Goal: Navigation & Orientation: Find specific page/section

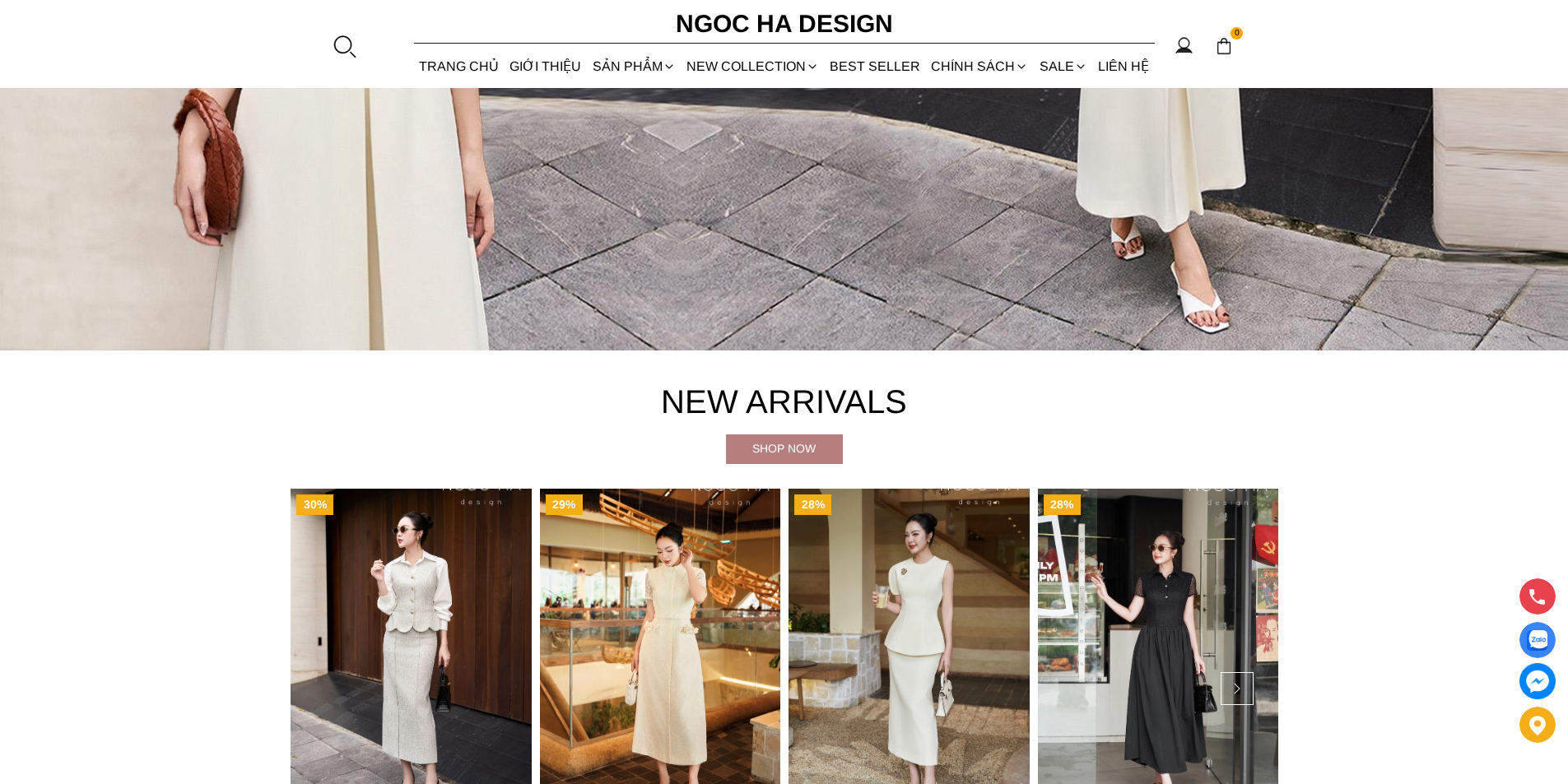
scroll to position [987, 0]
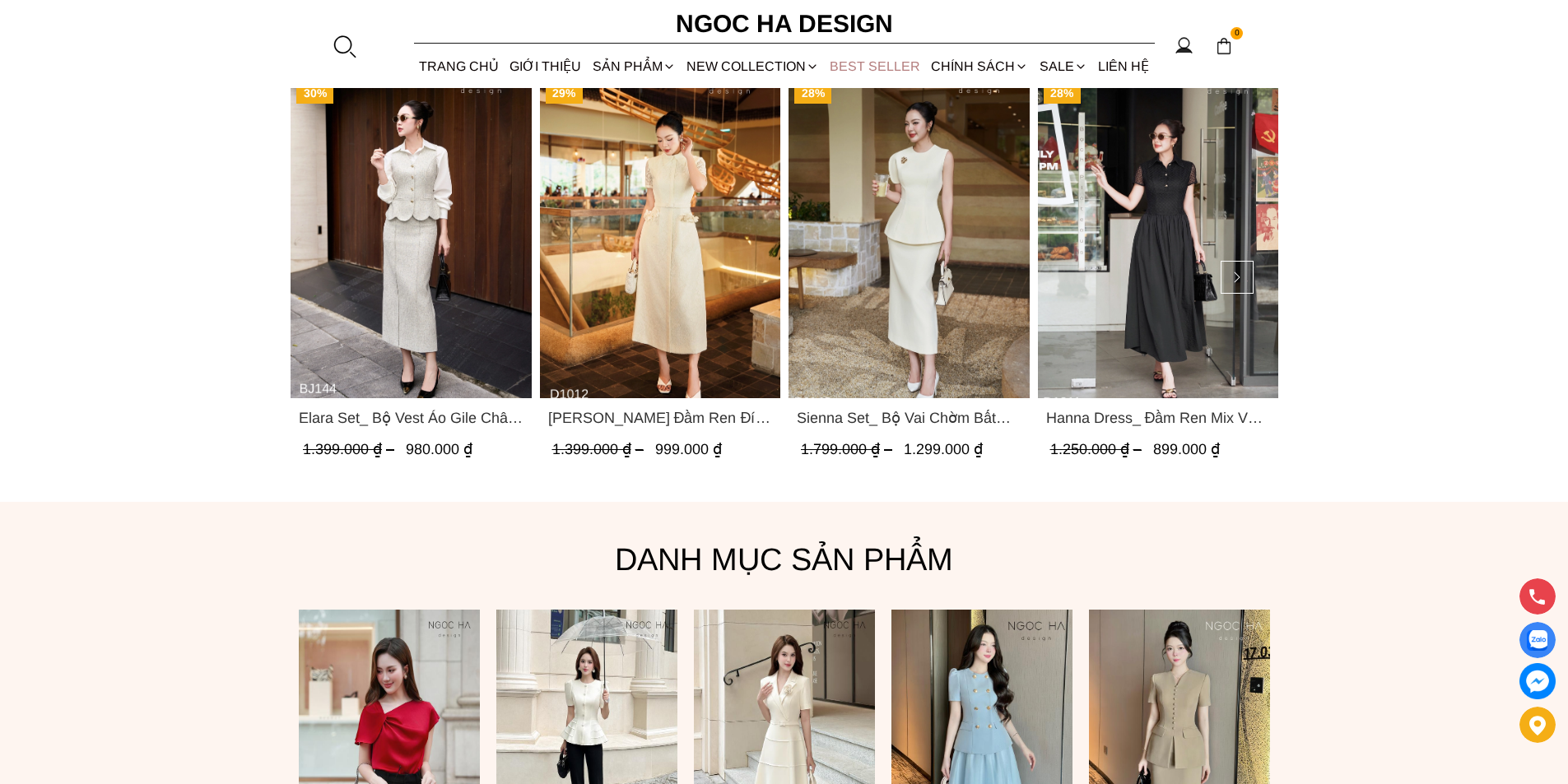
click at [870, 64] on link "BEST SELLER" at bounding box center [875, 66] width 101 height 44
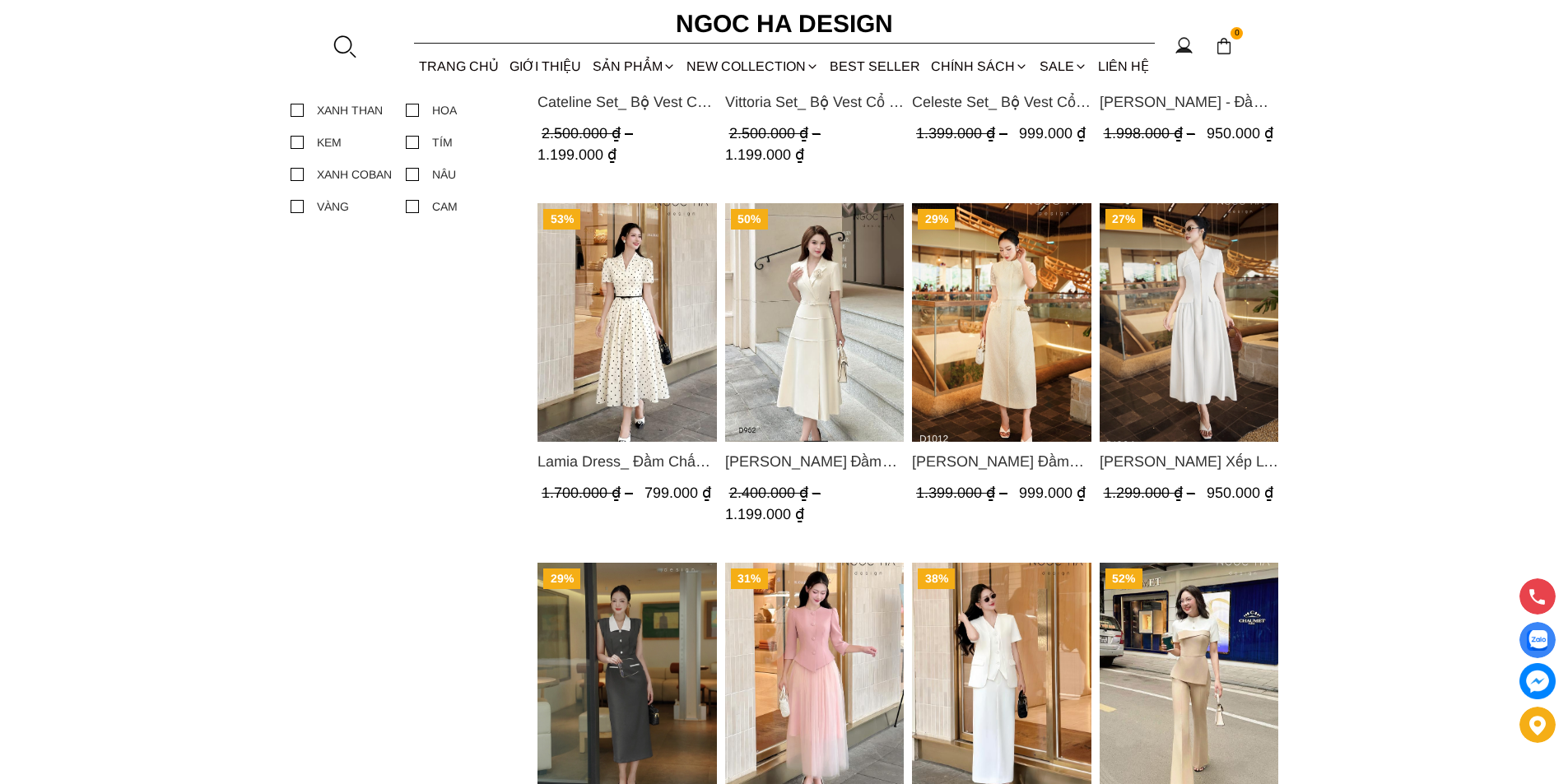
scroll to position [1481, 0]
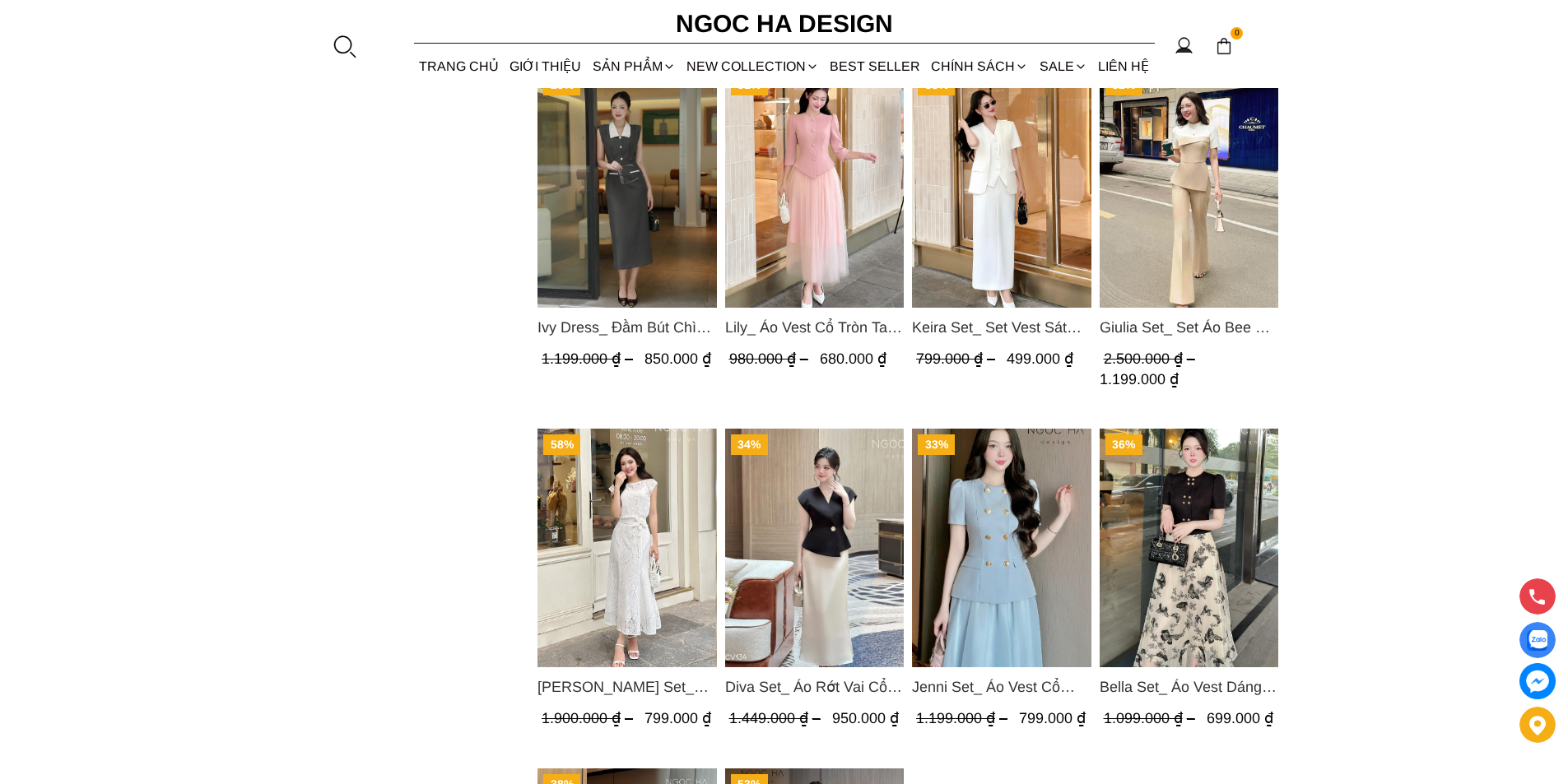
click at [624, 193] on img "Product image - Ivy Dress_ Đầm Bút Chì Vai Chờm Màu Ghi Mix Cổ Trắng D1005" at bounding box center [628, 188] width 179 height 239
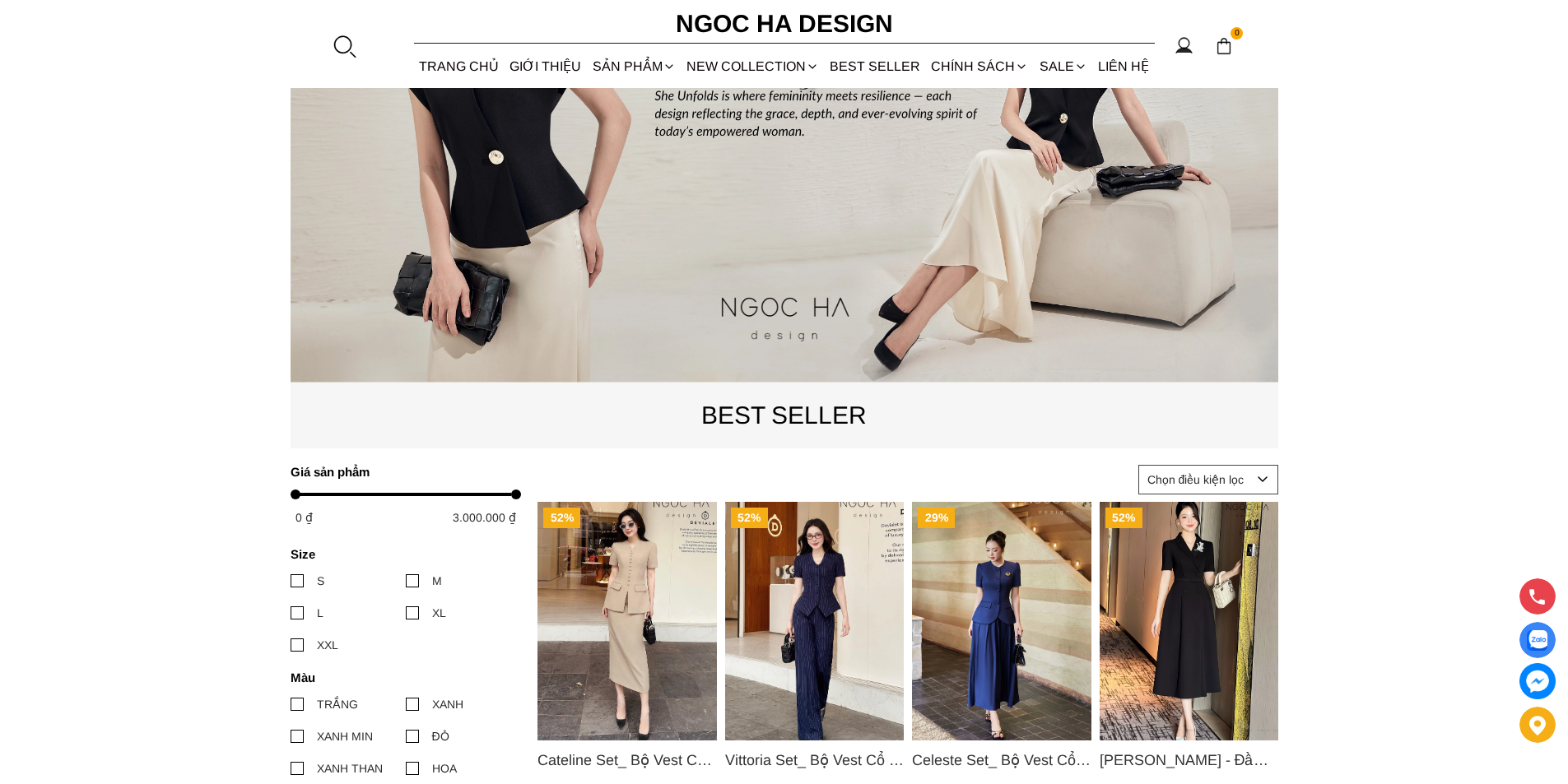
scroll to position [0, 0]
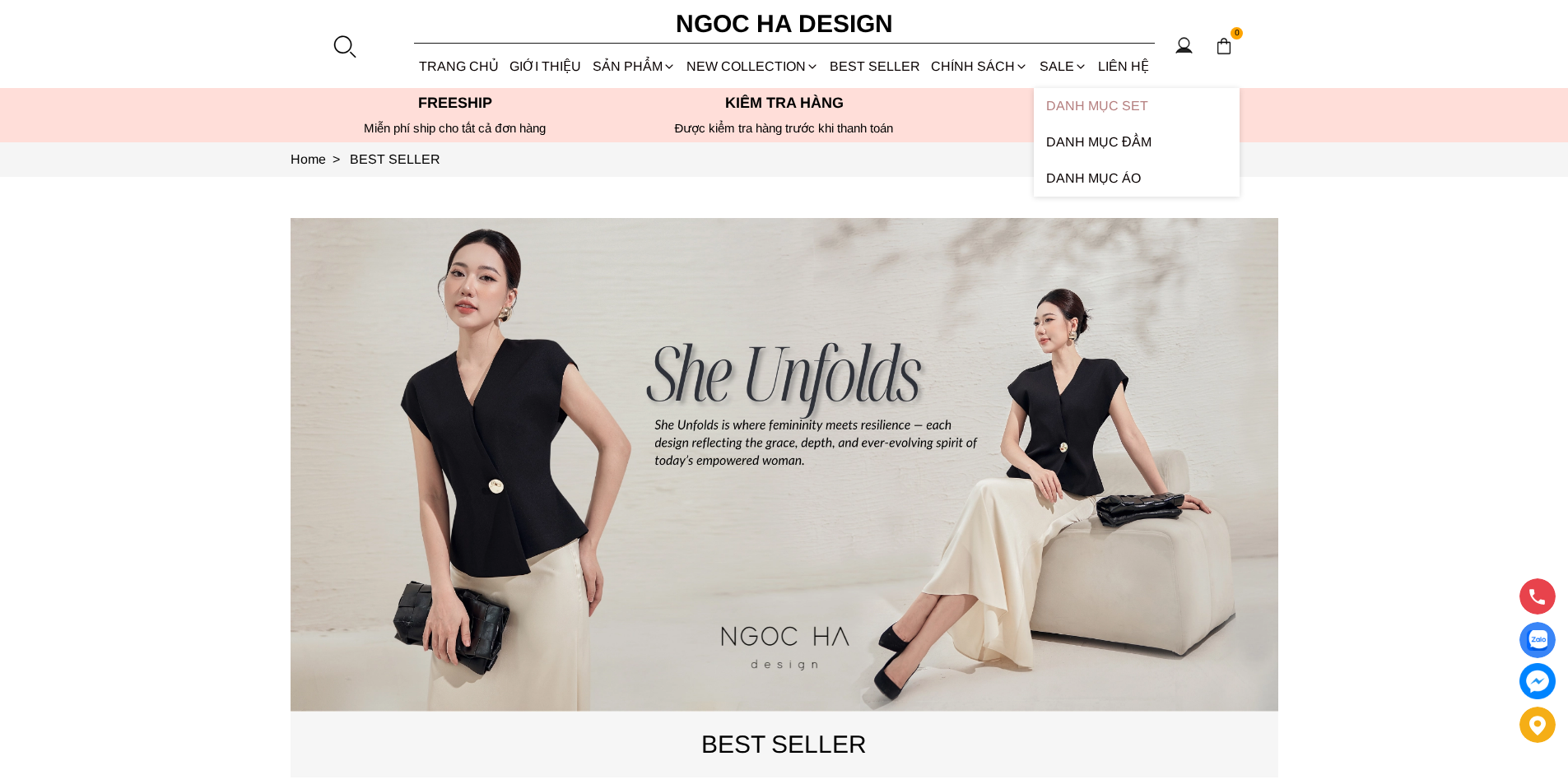
click at [1065, 106] on link "Danh Mục Set" at bounding box center [1136, 106] width 206 height 36
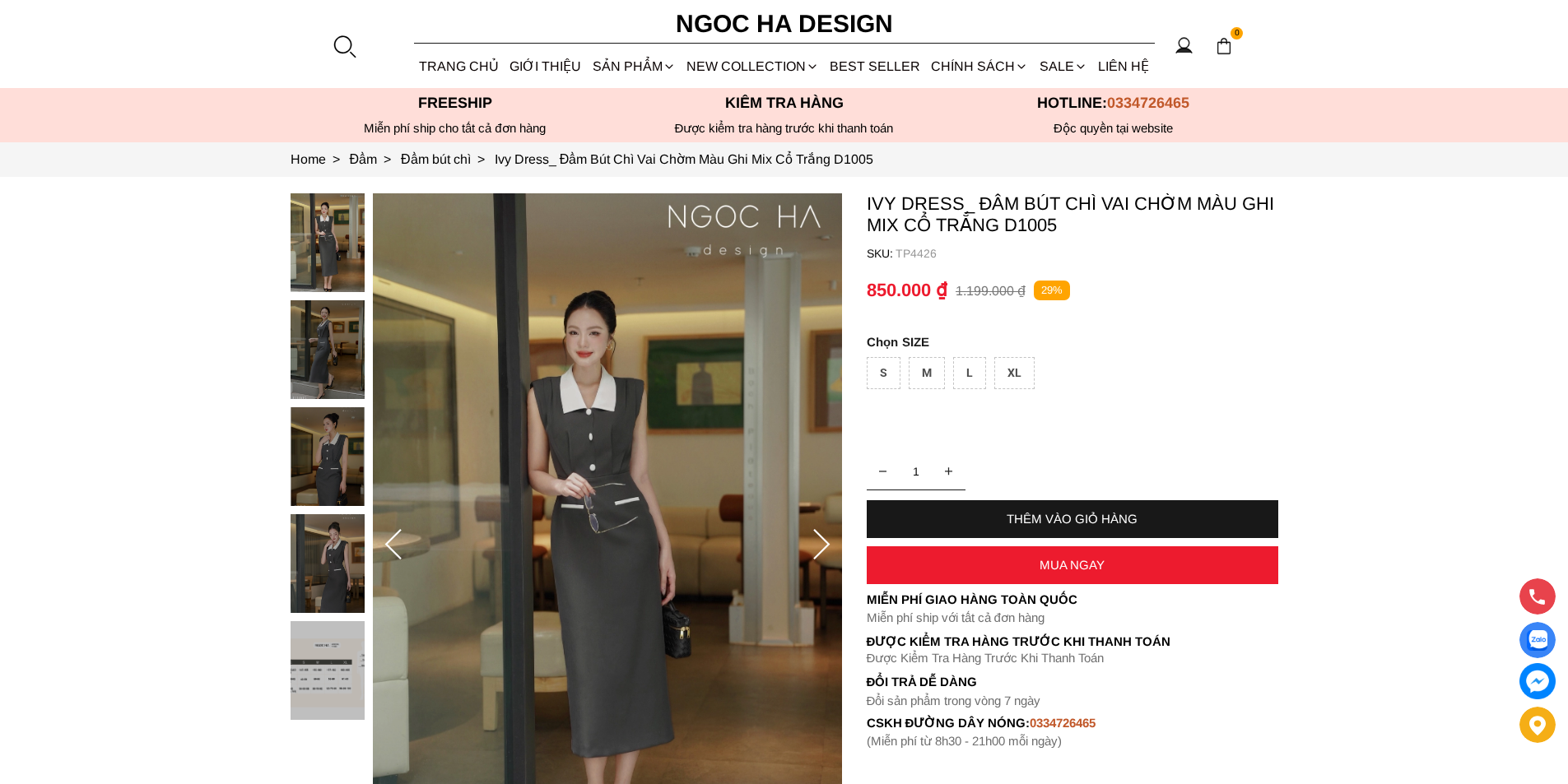
scroll to position [82, 0]
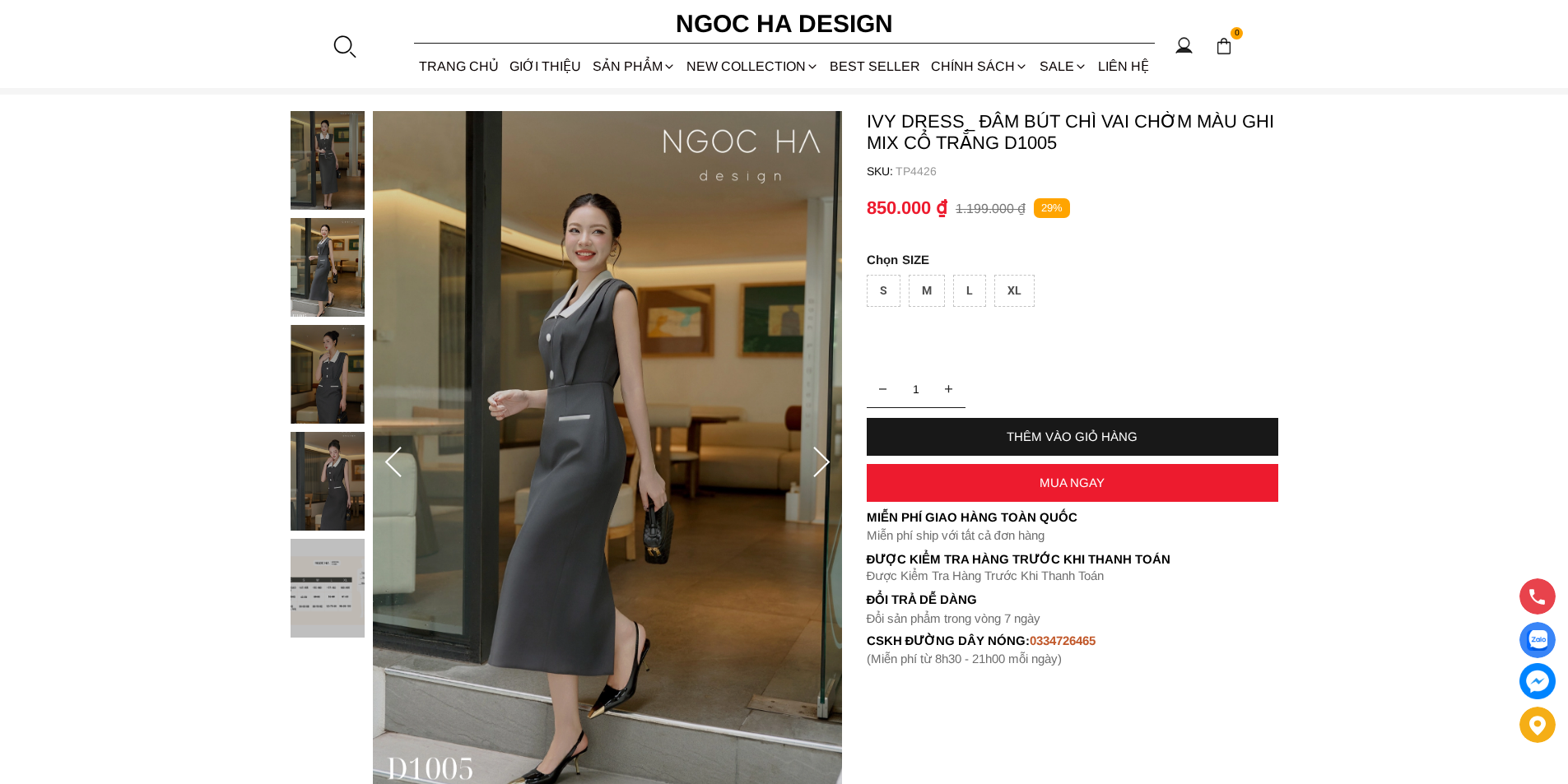
click at [343, 281] on img at bounding box center [328, 267] width 74 height 99
click at [349, 398] on img at bounding box center [328, 374] width 74 height 99
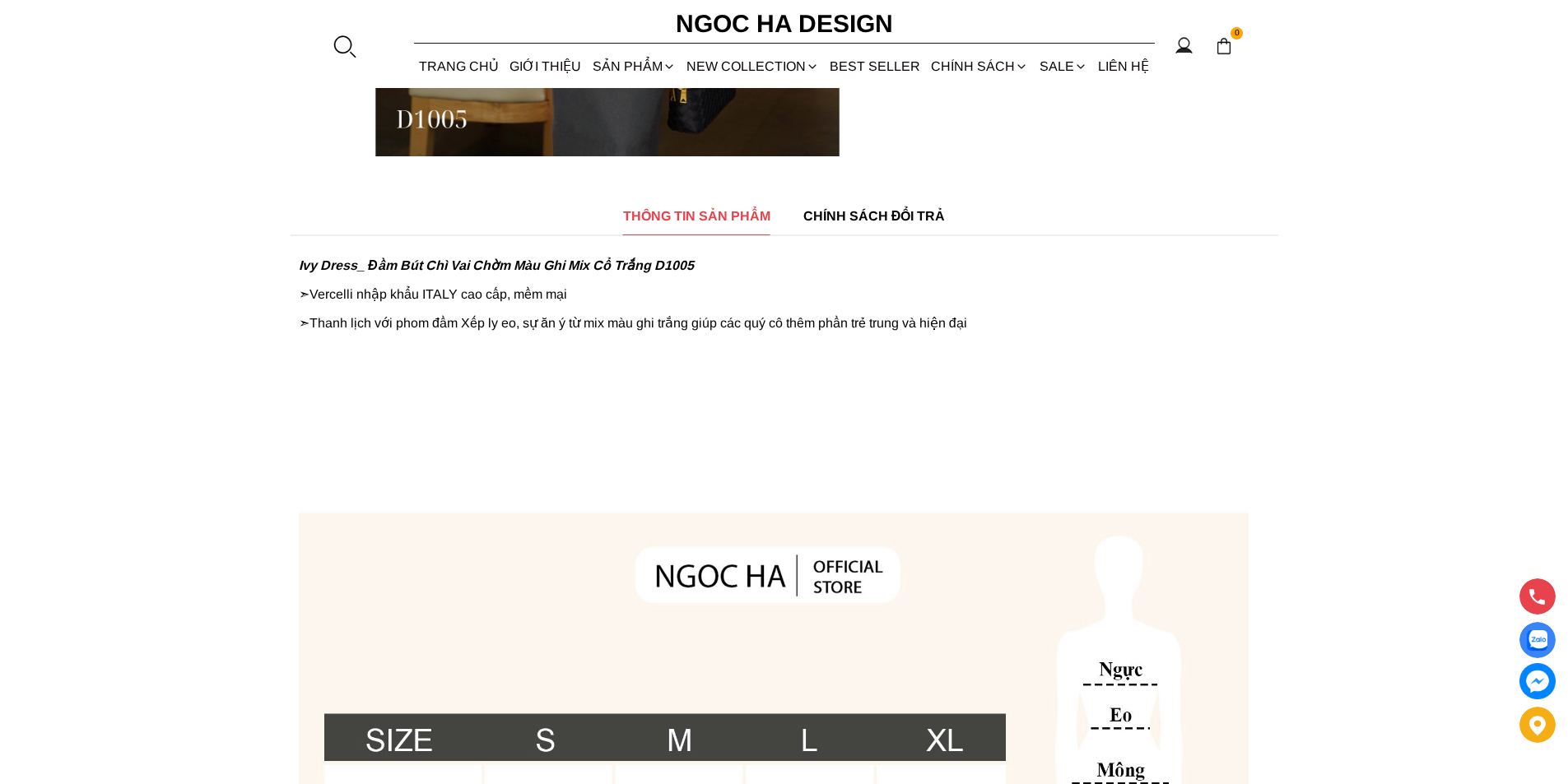
scroll to position [823, 0]
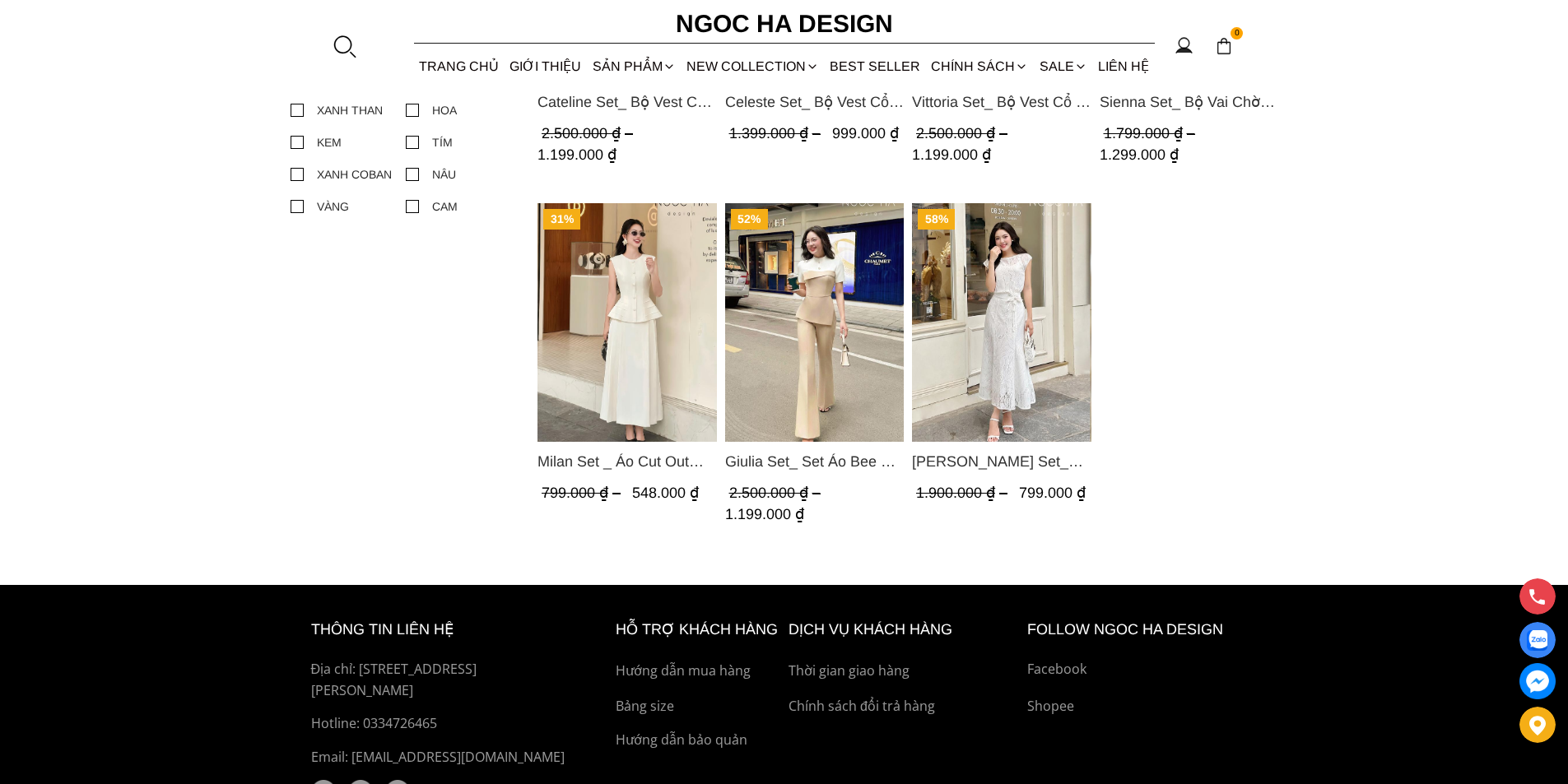
scroll to position [1069, 0]
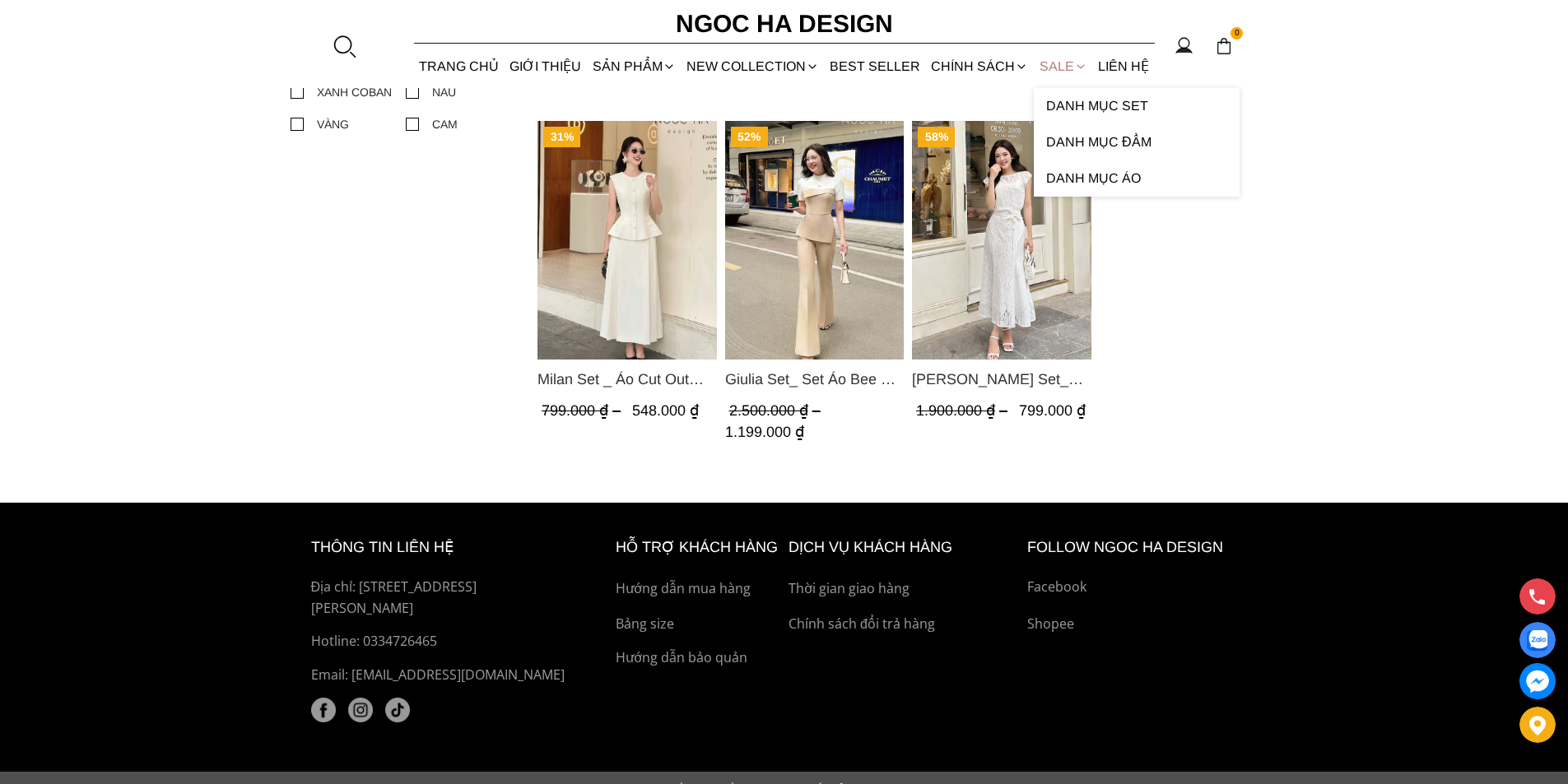
click at [1069, 65] on link "SALE" at bounding box center [1063, 66] width 59 height 44
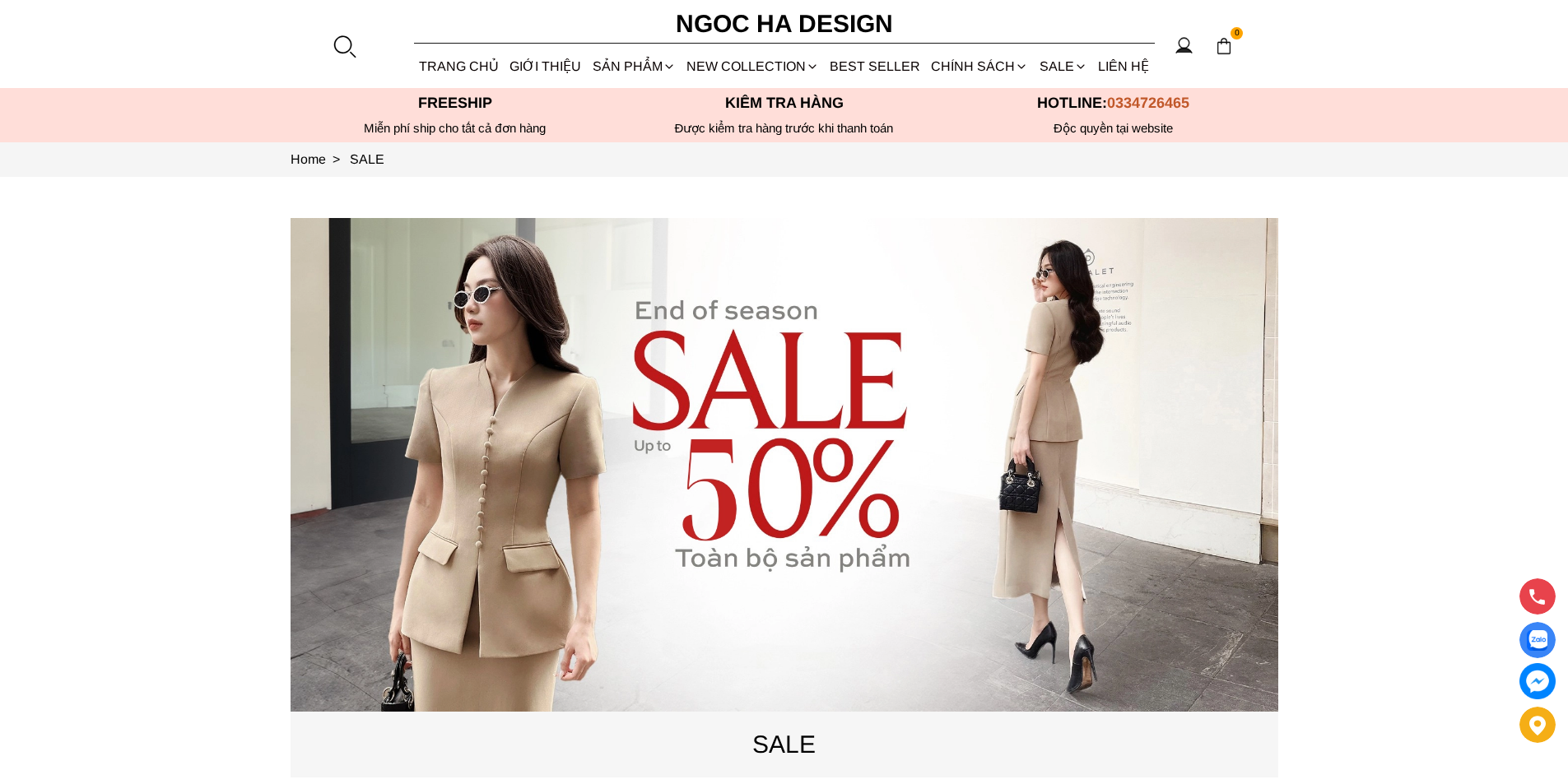
click at [0, 0] on link "Danh Mục Đầm" at bounding box center [0, 0] width 0 height 0
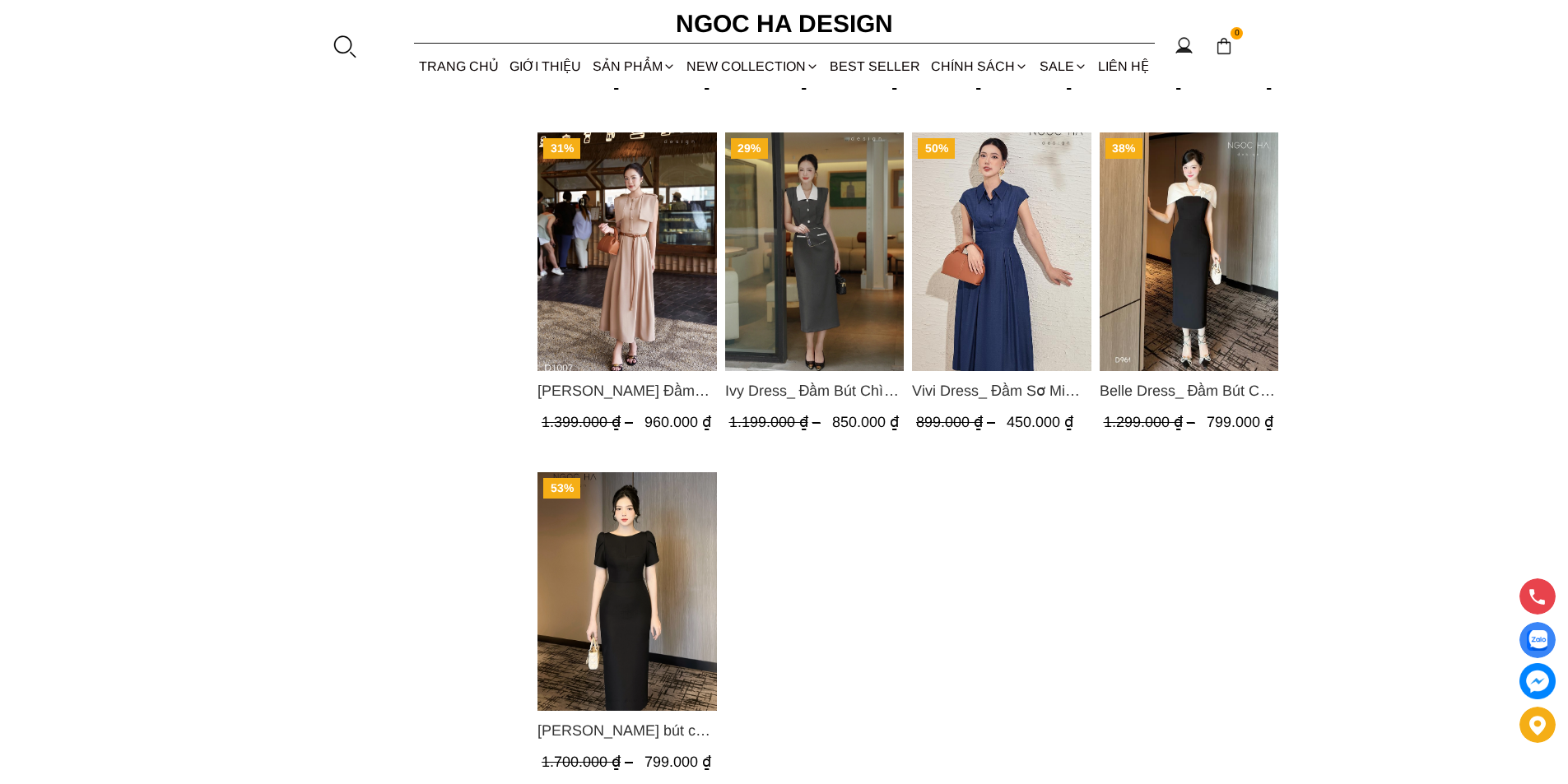
scroll to position [1481, 0]
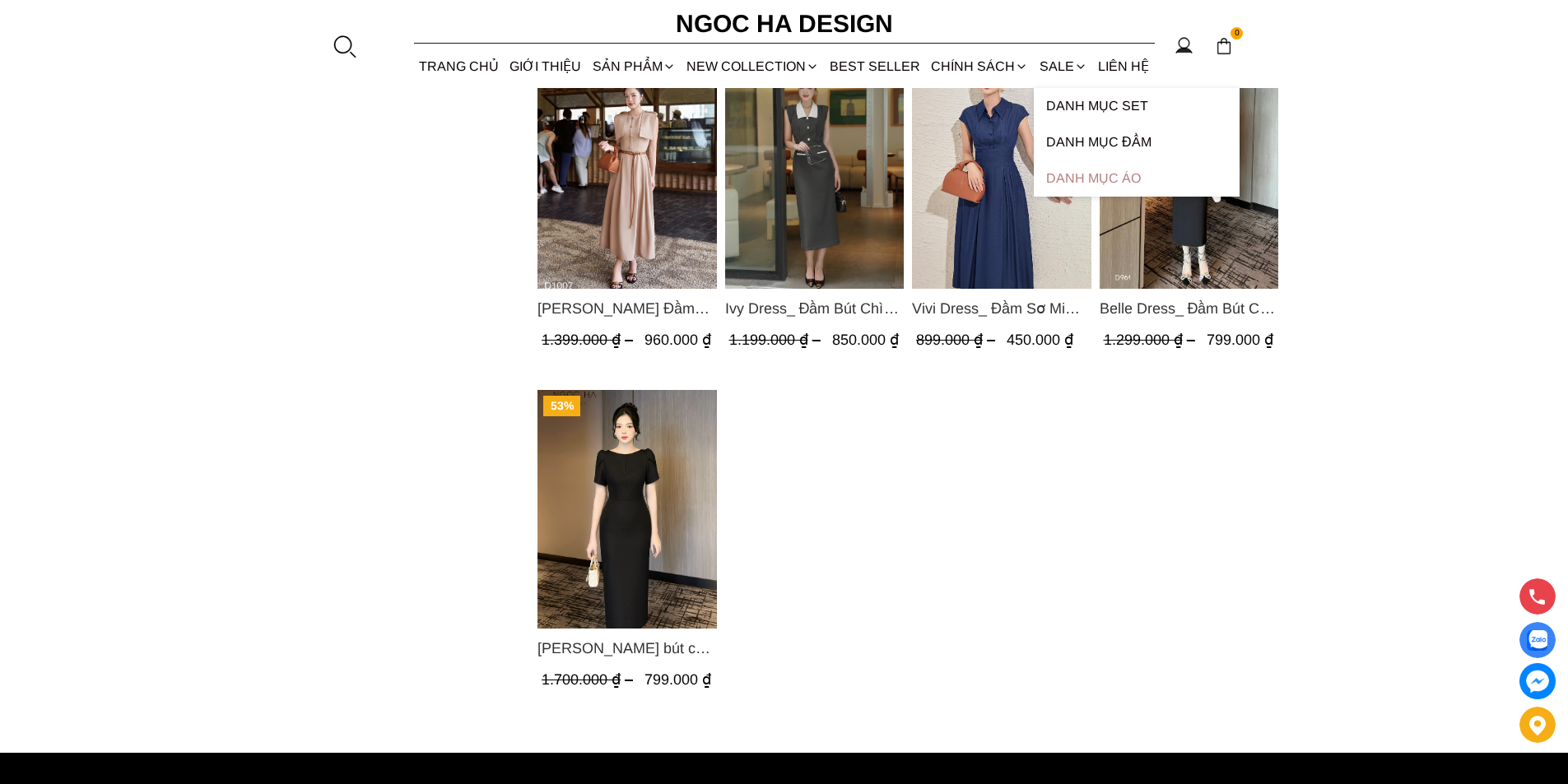
click at [1059, 174] on link "Danh Mục Áo" at bounding box center [1136, 178] width 206 height 36
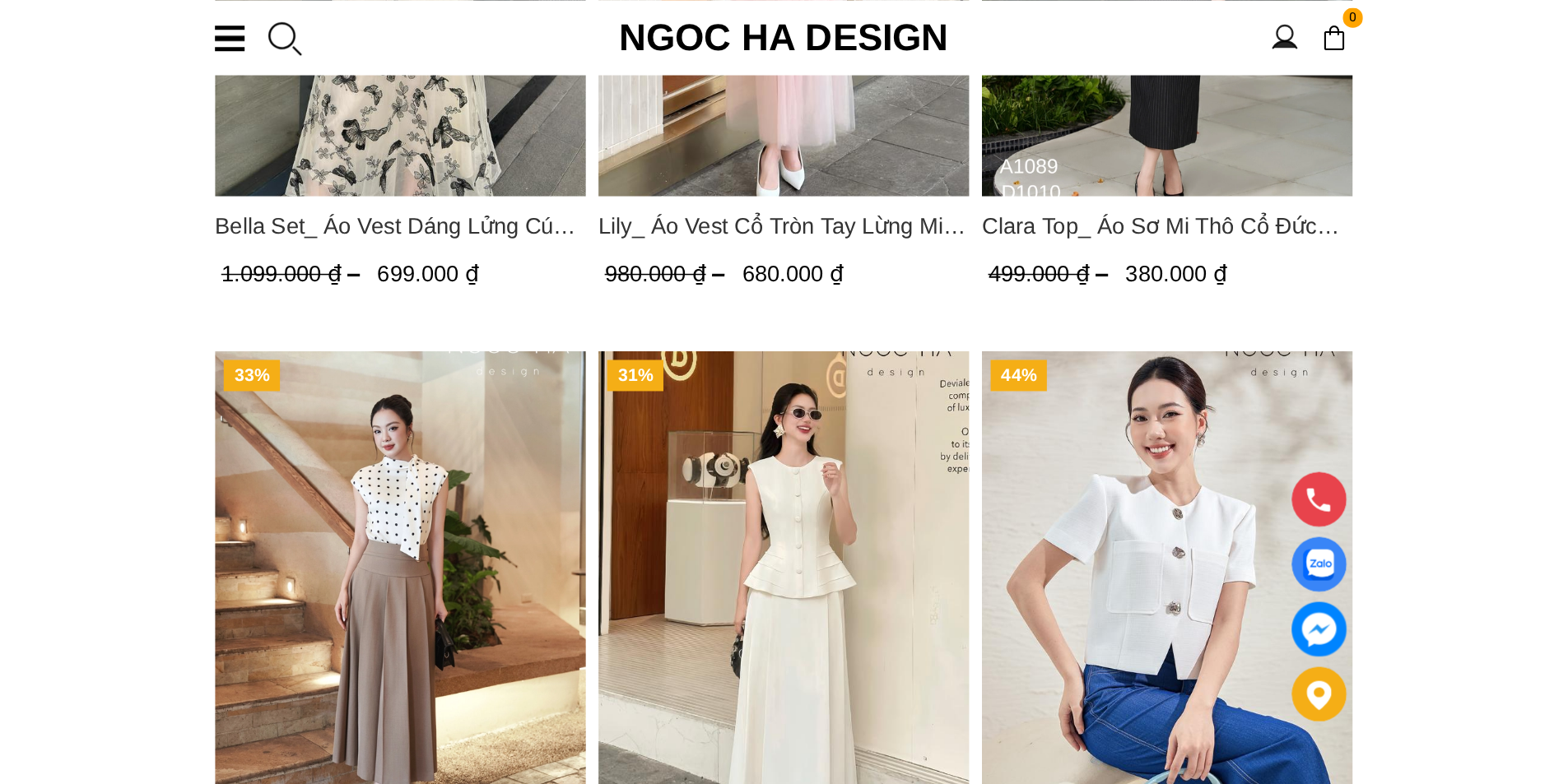
scroll to position [1752, 0]
